Goal: Task Accomplishment & Management: Manage account settings

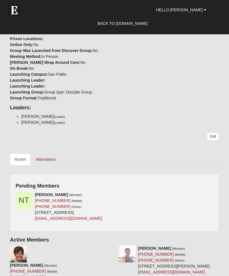
scroll to position [200, 0]
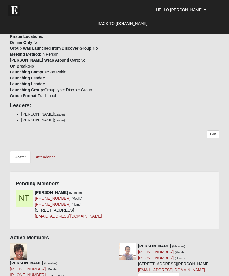
click at [166, 190] on div "[PERSON_NAME] (Member) [PHONE_NUMBER] (Mobile) [PHONE_NUMBER] (Home) [STREET_AD…" at bounding box center [114, 207] width 206 height 34
click at [170, 190] on div "[PERSON_NAME] (Member) [PHONE_NUMBER] (Mobile) [PHONE_NUMBER] (Home) [STREET_AD…" at bounding box center [114, 207] width 206 height 34
click at [201, 190] on div "[PERSON_NAME] (Member) [PHONE_NUMBER] (Mobile) [PHONE_NUMBER] (Home) [STREET_AD…" at bounding box center [114, 207] width 206 height 34
click at [186, 190] on div "[PERSON_NAME] (Member) [PHONE_NUMBER] (Mobile) [PHONE_NUMBER] (Home) [STREET_AD…" at bounding box center [114, 207] width 206 height 34
click at [157, 191] on div "[PERSON_NAME] (Member) [PHONE_NUMBER] (Mobile) [PHONE_NUMBER] (Home) [STREET_AD…" at bounding box center [114, 207] width 206 height 34
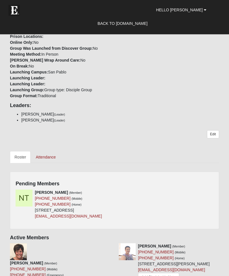
click at [189, 181] on h4 "Pending Members" at bounding box center [115, 184] width 198 height 6
click at [207, 175] on div "Pending Members [PERSON_NAME] (Member) [PHONE_NUMBER] (Mobile) [PHONE_NUMBER] (…" at bounding box center [114, 201] width 209 height 58
click at [214, 130] on link "Edit" at bounding box center [213, 134] width 12 height 8
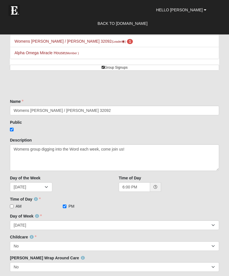
scroll to position [219, 0]
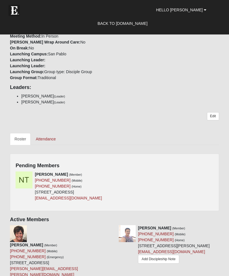
click at [180, 171] on div "[PERSON_NAME] (Member) [PHONE_NUMBER] (Mobile) [PHONE_NUMBER] (Home) [STREET_AD…" at bounding box center [114, 188] width 206 height 34
click at [205, 171] on div "[PERSON_NAME] (Member) [PHONE_NUMBER] (Mobile) [PHONE_NUMBER] (Home) [STREET_AD…" at bounding box center [114, 188] width 206 height 34
click at [210, 171] on div "[PERSON_NAME] (Member) [PHONE_NUMBER] (Mobile) [PHONE_NUMBER] (Home) [STREET_AD…" at bounding box center [114, 188] width 206 height 34
click at [201, 177] on div "[PERSON_NAME] (Member) [PHONE_NUMBER] (Mobile) [PHONE_NUMBER] (Home) [STREET_AD…" at bounding box center [114, 188] width 206 height 34
click at [213, 112] on link "Edit" at bounding box center [213, 116] width 12 height 8
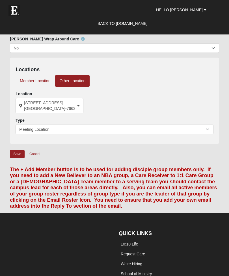
click at [201, 160] on div "Save Cancel" at bounding box center [114, 156] width 209 height 13
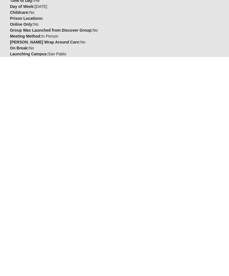
scroll to position [219, 0]
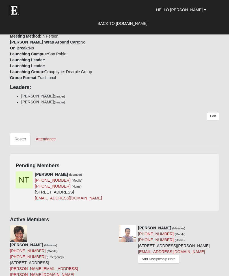
click at [169, 99] on div "Your communication preference: Email SMS Womens [PERSON_NAME] / [PERSON_NAME] 3…" at bounding box center [114, 202] width 209 height 645
click at [189, 171] on div "[PERSON_NAME] (Member) [PHONE_NUMBER] (Mobile) [PHONE_NUMBER] (Home) [STREET_AD…" at bounding box center [114, 188] width 206 height 34
click at [134, 176] on div "[PERSON_NAME] (Member) [PHONE_NUMBER] (Mobile) [PHONE_NUMBER] (Home) [STREET_AD…" at bounding box center [114, 188] width 206 height 34
click at [116, 171] on div "[PERSON_NAME] (Member) [PHONE_NUMBER] (Mobile) [PHONE_NUMBER] (Home) [STREET_AD…" at bounding box center [114, 188] width 206 height 34
click at [118, 171] on div "[PERSON_NAME] (Member) [PHONE_NUMBER] (Mobile) [PHONE_NUMBER] (Home) [STREET_AD…" at bounding box center [114, 188] width 206 height 34
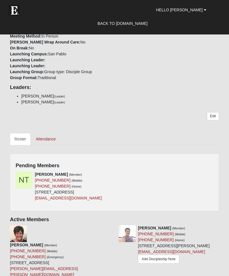
click at [113, 172] on icon at bounding box center [112, 174] width 4 height 4
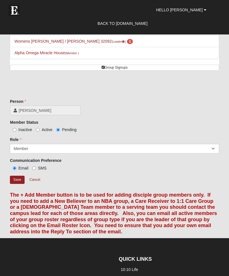
click at [39, 130] on input "Active" at bounding box center [38, 130] width 4 height 4
radio input "true"
click at [20, 181] on input "Save" at bounding box center [17, 180] width 15 height 8
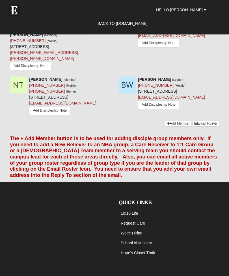
scroll to position [565, 0]
